Goal: Information Seeking & Learning: Learn about a topic

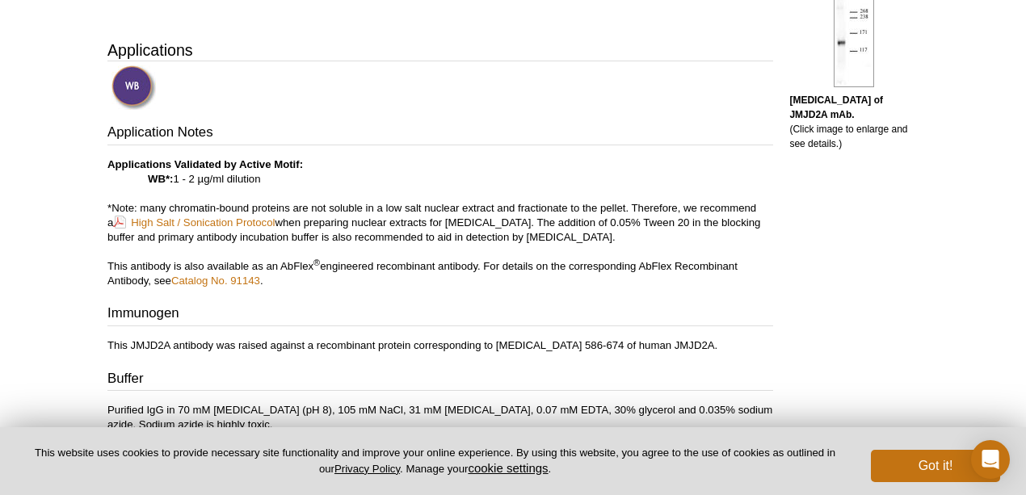
scroll to position [568, 0]
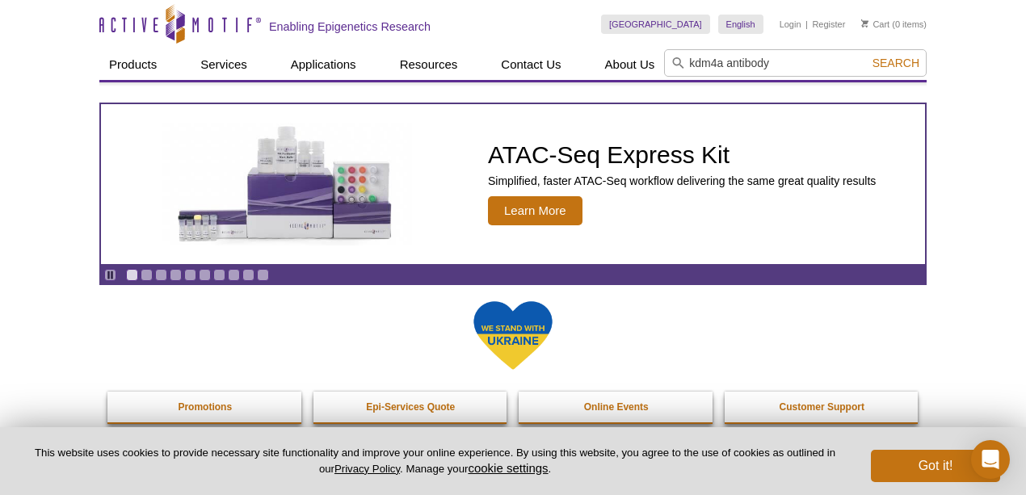
type input "kdm4a antibody"
click at [868, 56] on button "Search" at bounding box center [896, 63] width 57 height 15
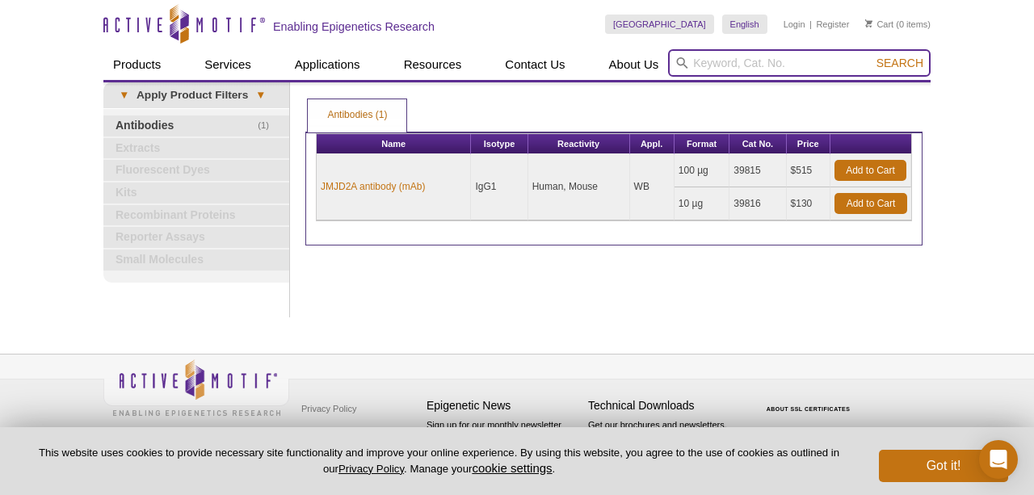
click at [742, 61] on input "search" at bounding box center [799, 62] width 263 height 27
click at [872, 56] on button "Search" at bounding box center [900, 63] width 57 height 15
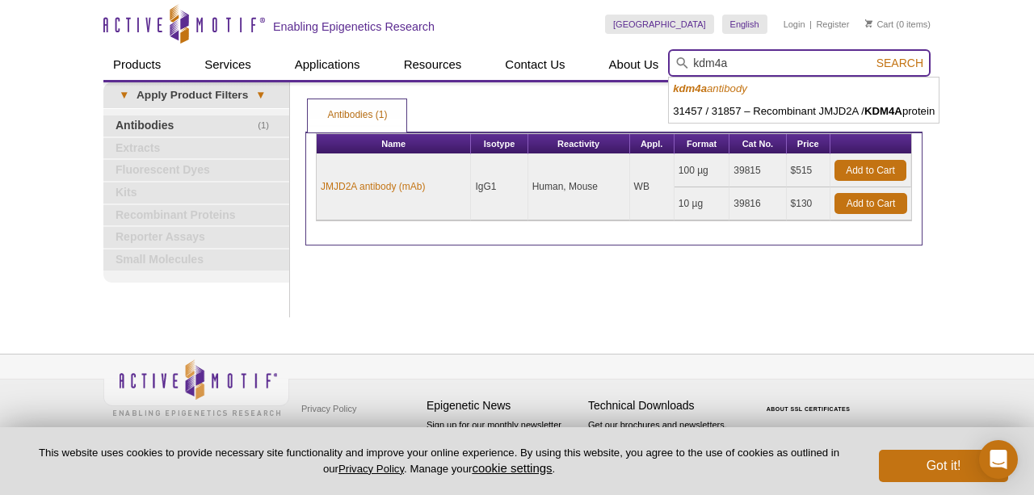
drag, startPoint x: 735, startPoint y: 66, endPoint x: 519, endPoint y: 18, distance: 221.1
click at [549, 48] on div "Skip to content Active Motif Logo Enabling Epigenetics Research [GEOGRAPHIC_DAT…" at bounding box center [516, 40] width 827 height 80
type input "jmjd2a"
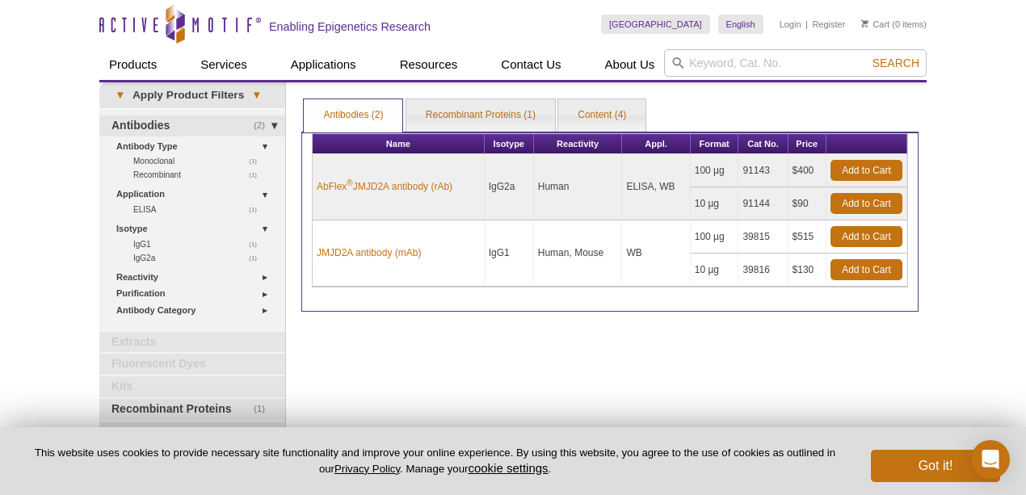
click at [411, 242] on td "JMJD2A antibody (mAb)" at bounding box center [399, 254] width 172 height 66
click at [406, 246] on link "JMJD2A antibody (mAb)" at bounding box center [369, 253] width 104 height 15
